Goal: Task Accomplishment & Management: Complete application form

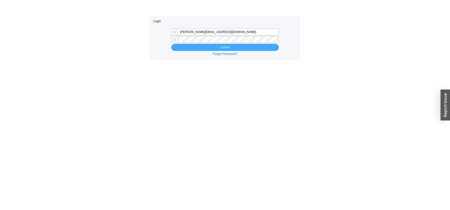
type input "[PERSON_NAME][EMAIL_ADDRESS][DOMAIN_NAME]"
click at [187, 49] on button "Submit" at bounding box center [225, 47] width 108 height 7
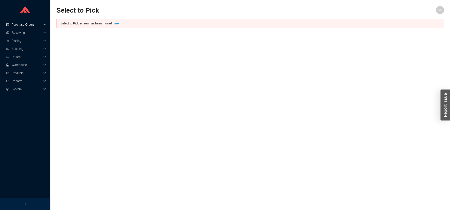
click at [28, 23] on span "Purchase Orders" at bounding box center [27, 25] width 30 height 8
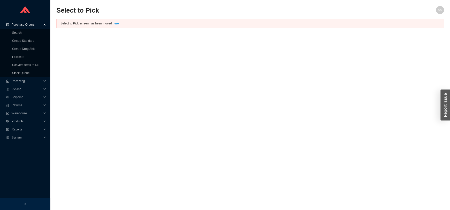
click at [23, 25] on span "Purchase Orders" at bounding box center [27, 25] width 30 height 8
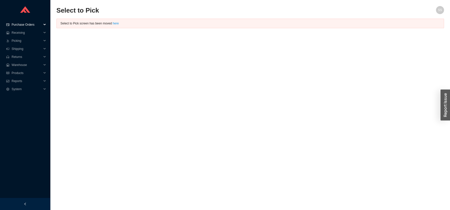
click at [24, 24] on span "Purchase Orders" at bounding box center [27, 25] width 30 height 8
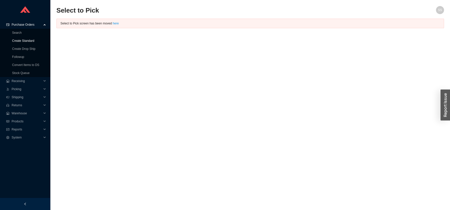
click at [24, 42] on link "Create Standard" at bounding box center [23, 41] width 22 height 4
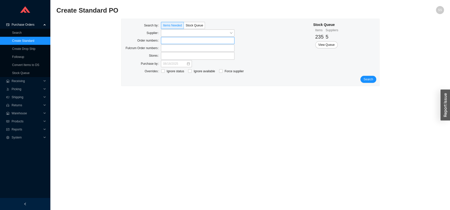
click at [166, 40] on label at bounding box center [198, 40] width 74 height 7
click at [165, 40] on input at bounding box center [164, 41] width 4 height 6
type input "932513"
click button "Search" at bounding box center [369, 79] width 16 height 7
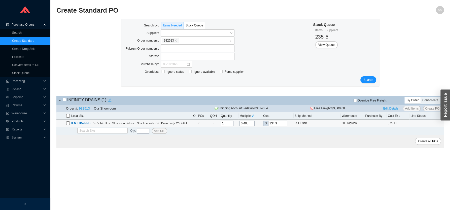
click at [250, 123] on input "0.405" at bounding box center [247, 124] width 15 height 6
click at [251, 123] on input "0.405" at bounding box center [247, 124] width 15 height 6
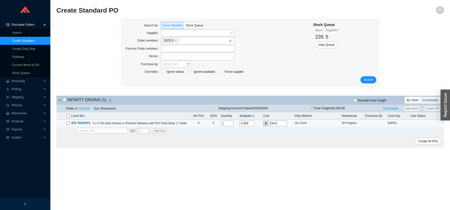
click at [249, 125] on input "0.405" at bounding box center [247, 124] width 15 height 6
type input "0"
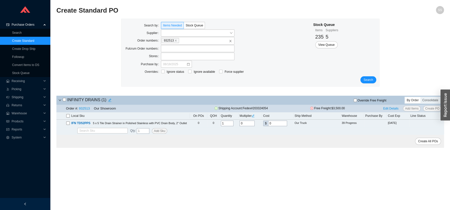
type input "0"
click at [306, 145] on div "Create All POs" at bounding box center [250, 141] width 388 height 13
click at [68, 116] on input "checkbox" at bounding box center [68, 116] width 4 height 4
checkbox input "true"
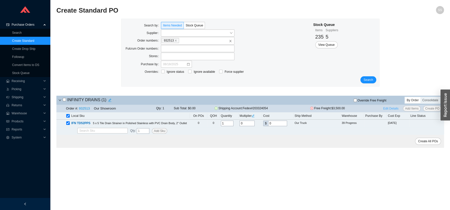
click at [388, 109] on span "Edit Details" at bounding box center [391, 108] width 15 height 5
select select "1"
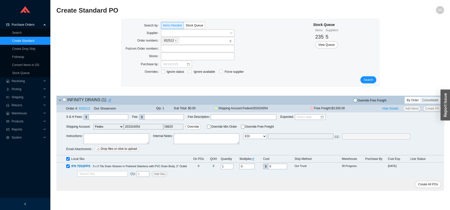
click at [244, 134] on select "Email Email Buyer EDI Do Not Send" at bounding box center [255, 137] width 23 height 6
select select "4"
click option "Email" at bounding box center [0, 0] width 0 height 0
click at [278, 137] on input "[EMAIL_ADDRESS][DOMAIN_NAME]" at bounding box center [301, 137] width 66 height 6
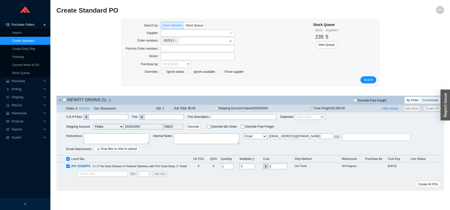
click at [278, 137] on input "[EMAIL_ADDRESS][DOMAIN_NAME]" at bounding box center [301, 137] width 66 height 6
click at [294, 137] on input "[DOMAIN_NAME]" at bounding box center [301, 137] width 66 height 6
click at [294, 136] on input "[DOMAIN_NAME]" at bounding box center [301, 137] width 66 height 6
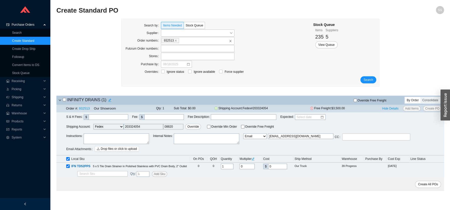
type input "[EMAIL_ADDRESS][DOMAIN_NAME]"
click at [63, 101] on input "checkbox" at bounding box center [64, 99] width 3 height 3
checkbox input "true"
click at [426, 186] on span "Create All POs" at bounding box center [428, 184] width 20 height 5
click at [430, 182] on span "Create All POs" at bounding box center [428, 184] width 20 height 5
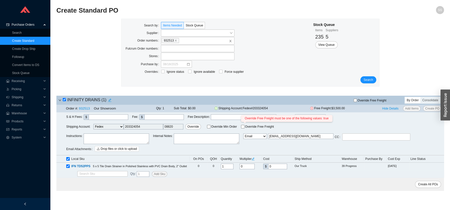
click at [241, 128] on input "Override Free Freight Override Free Freight must be one of the following values…" at bounding box center [243, 127] width 4 height 4
checkbox input "true"
drag, startPoint x: 417, startPoint y: 180, endPoint x: 422, endPoint y: 183, distance: 6.3
click at [421, 182] on div "Create All POs" at bounding box center [250, 184] width 388 height 13
click at [422, 183] on span "Create All POs" at bounding box center [428, 184] width 20 height 5
